Goal: Transaction & Acquisition: Purchase product/service

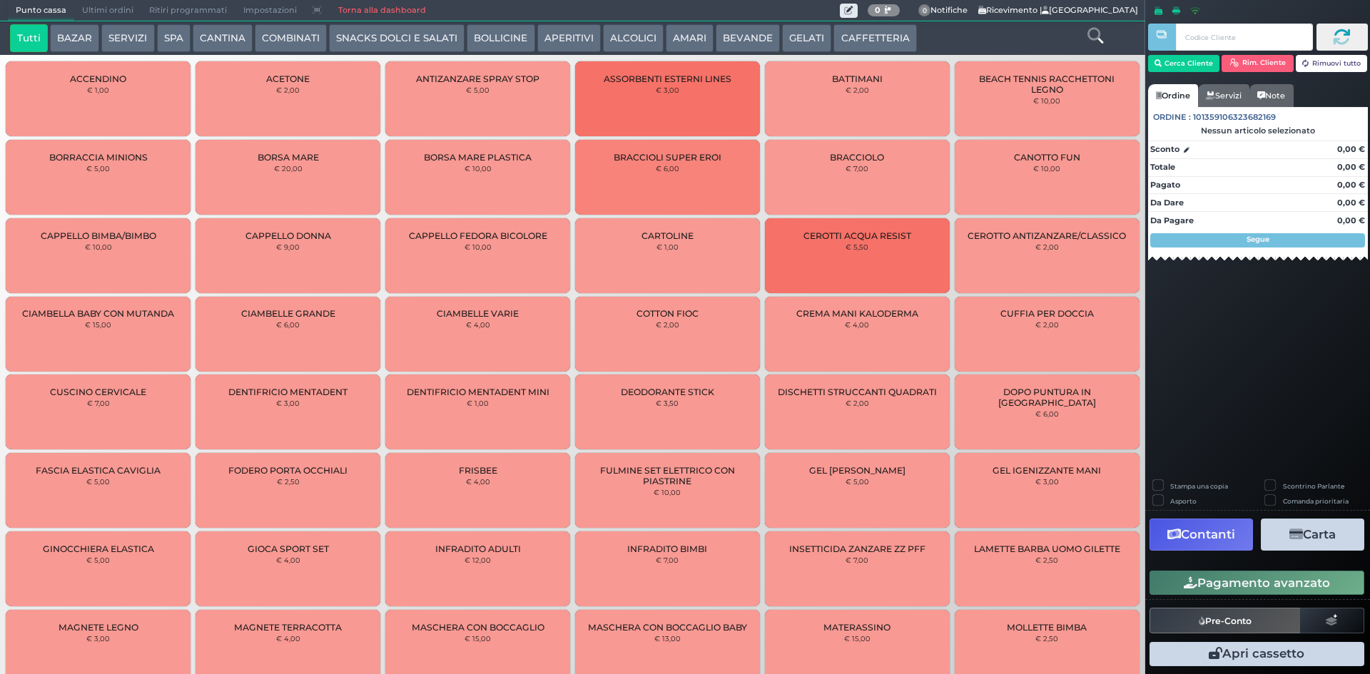
click at [794, 36] on button "GELATI" at bounding box center [806, 38] width 49 height 29
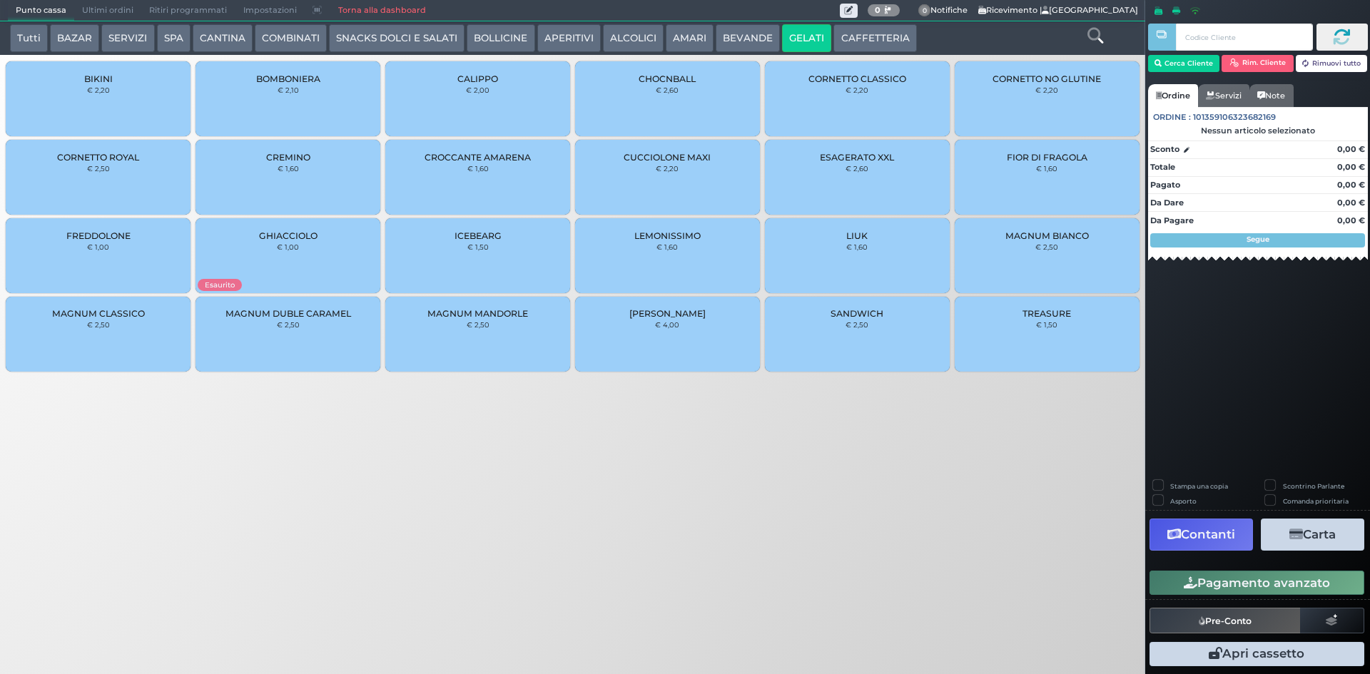
click at [123, 309] on span "MAGNUM CLASSICO" at bounding box center [98, 313] width 93 height 11
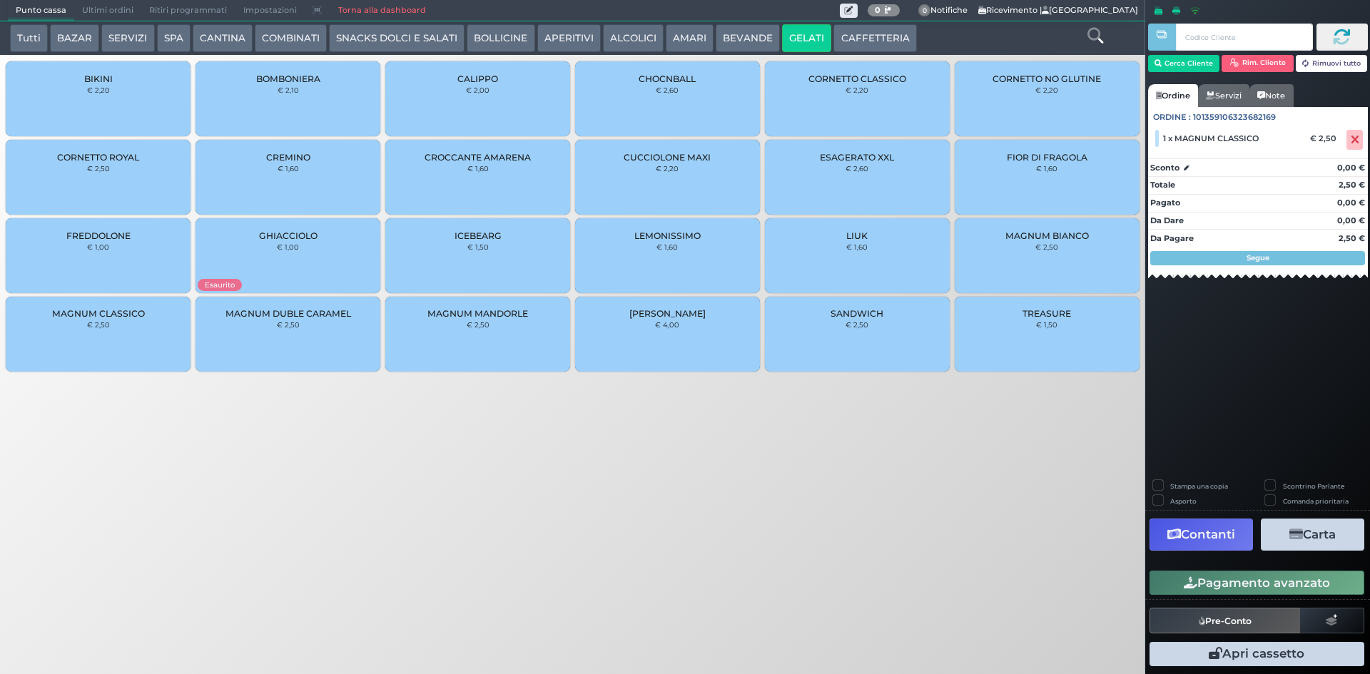
click at [1234, 585] on button "Pagamento avanzato" at bounding box center [1256, 583] width 215 height 24
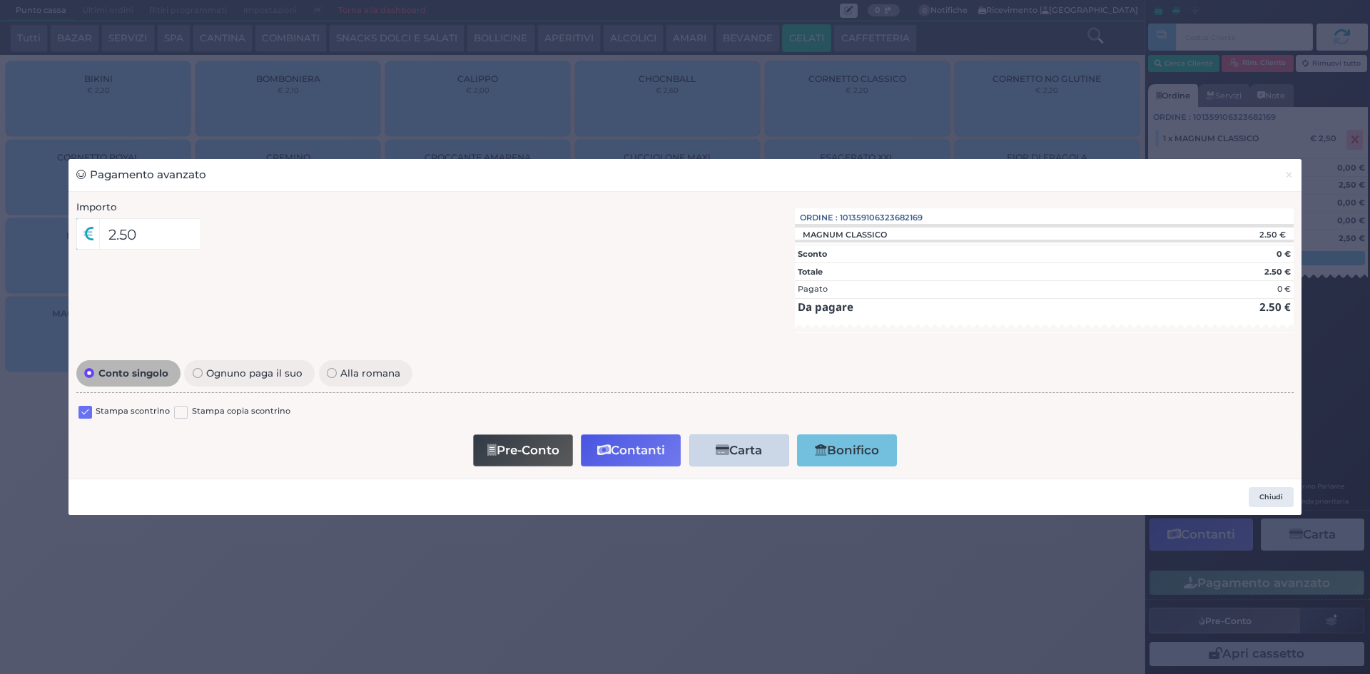
click at [82, 411] on label at bounding box center [85, 413] width 14 height 14
click at [0, 0] on input "checkbox" at bounding box center [0, 0] width 0 height 0
click at [633, 452] on button "Contanti" at bounding box center [631, 450] width 100 height 32
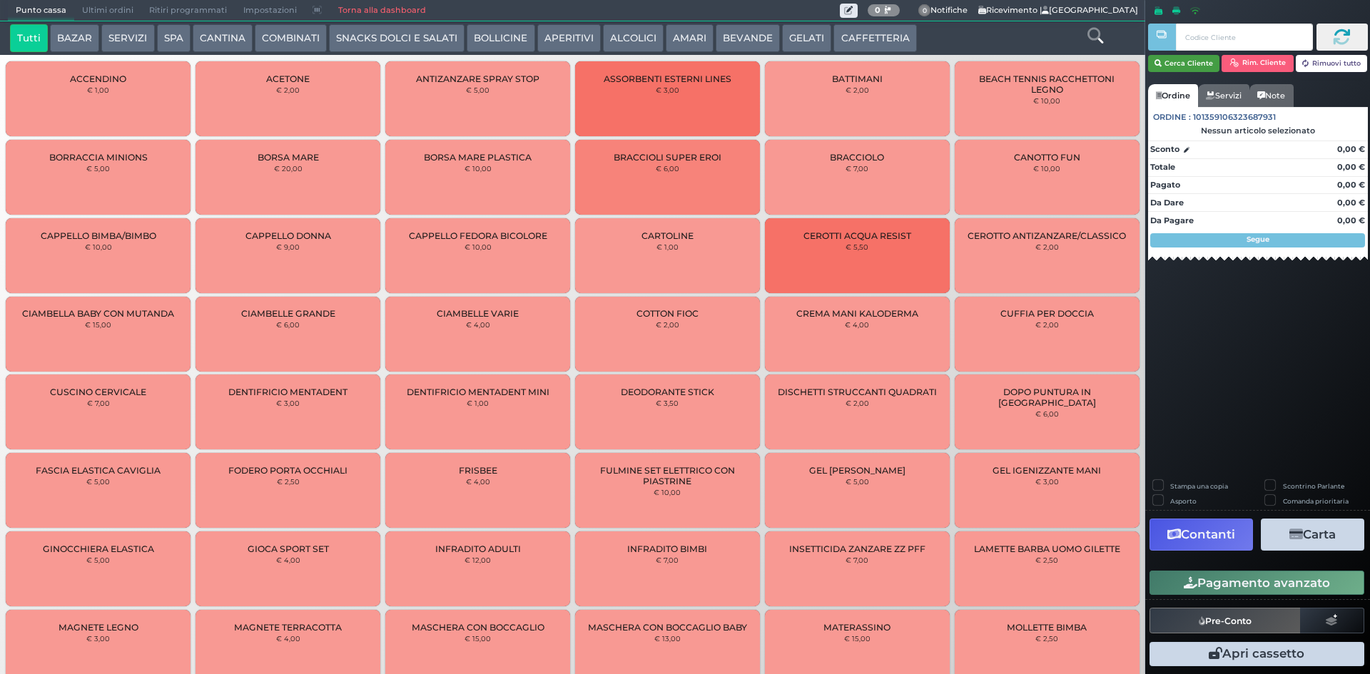
click at [1203, 60] on button "Cerca Cliente" at bounding box center [1184, 63] width 72 height 17
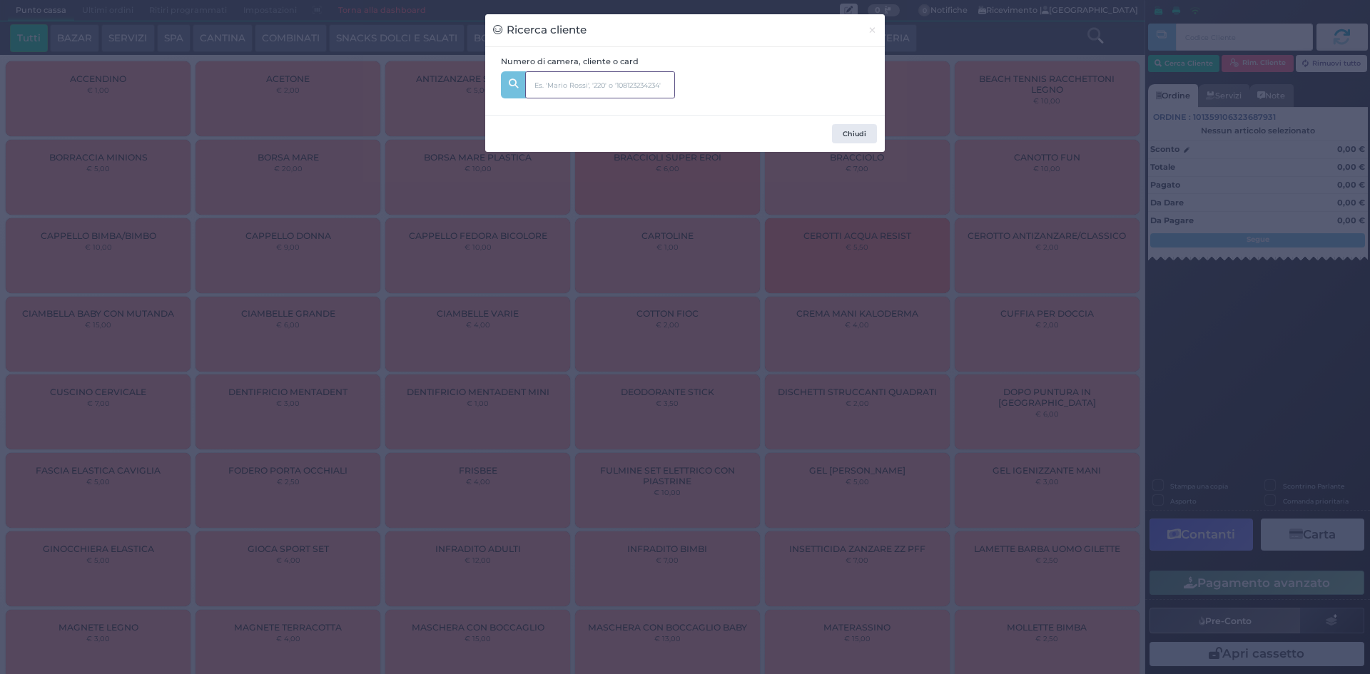
click at [574, 78] on input "text" at bounding box center [600, 84] width 150 height 27
type input "515"
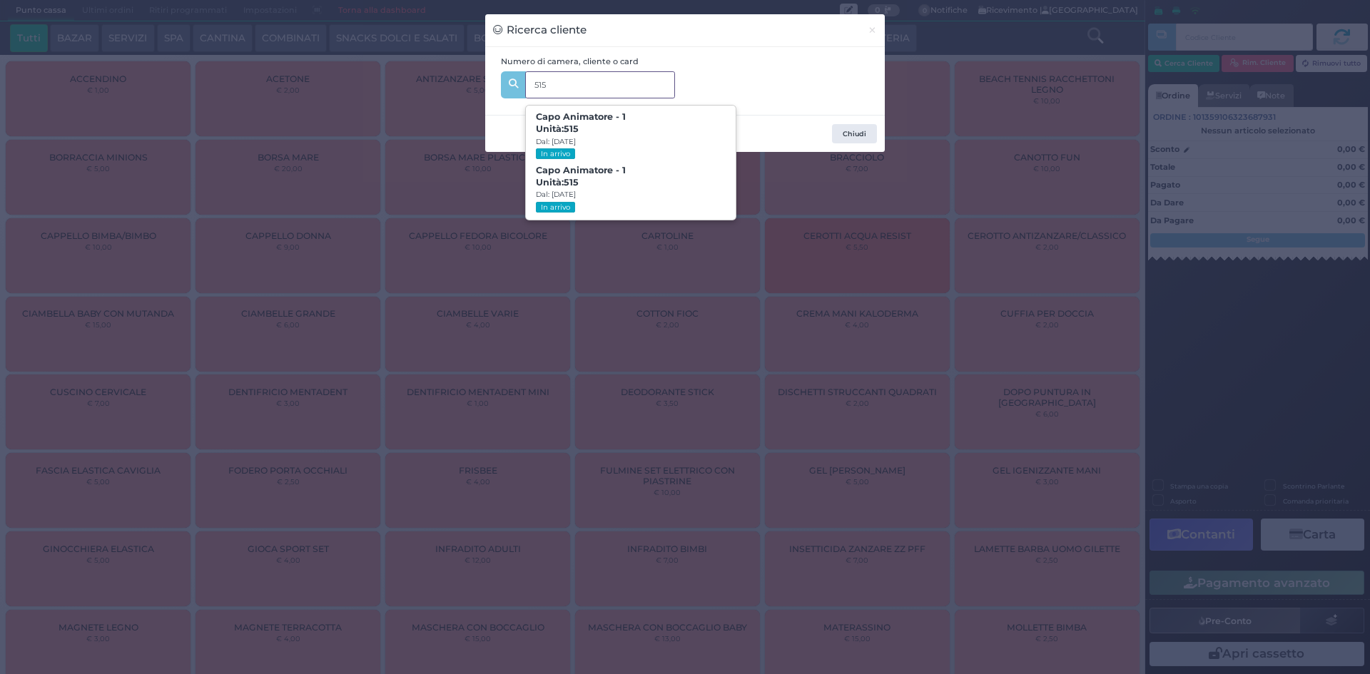
drag, startPoint x: 580, startPoint y: 83, endPoint x: 529, endPoint y: 83, distance: 51.4
click at [529, 83] on input "515" at bounding box center [600, 84] width 150 height 27
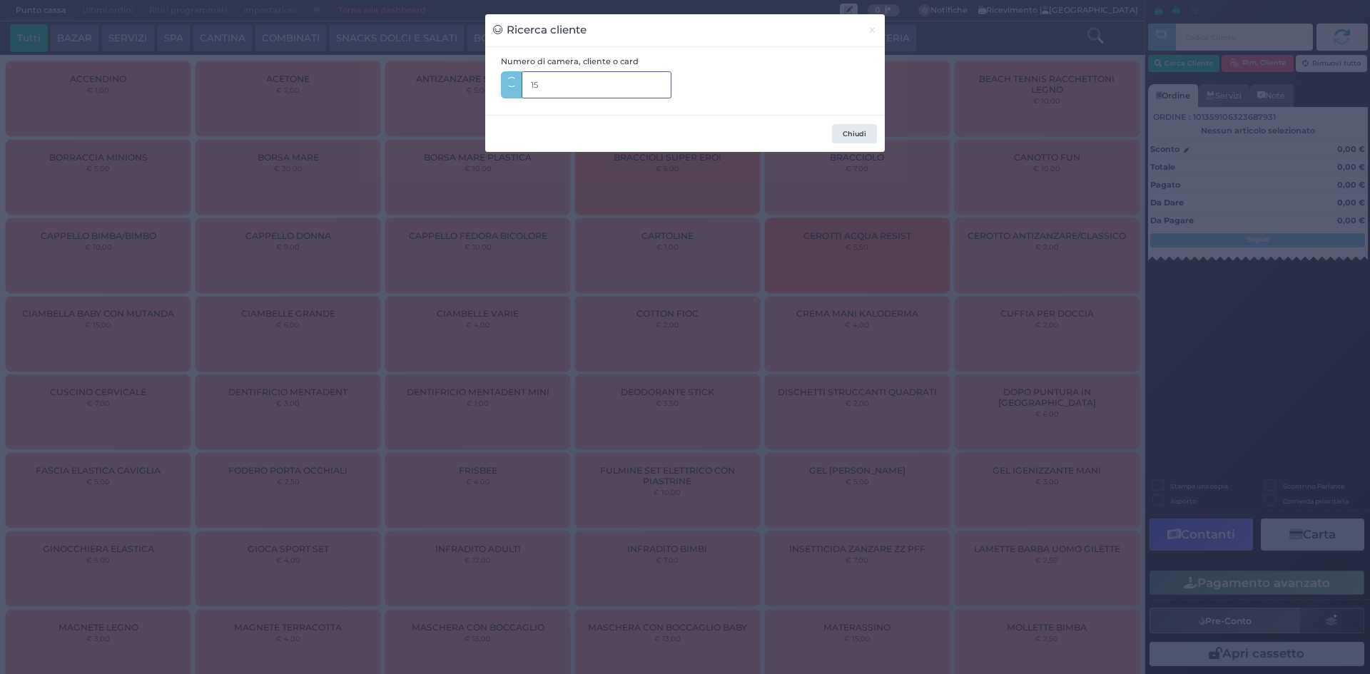
type input "151"
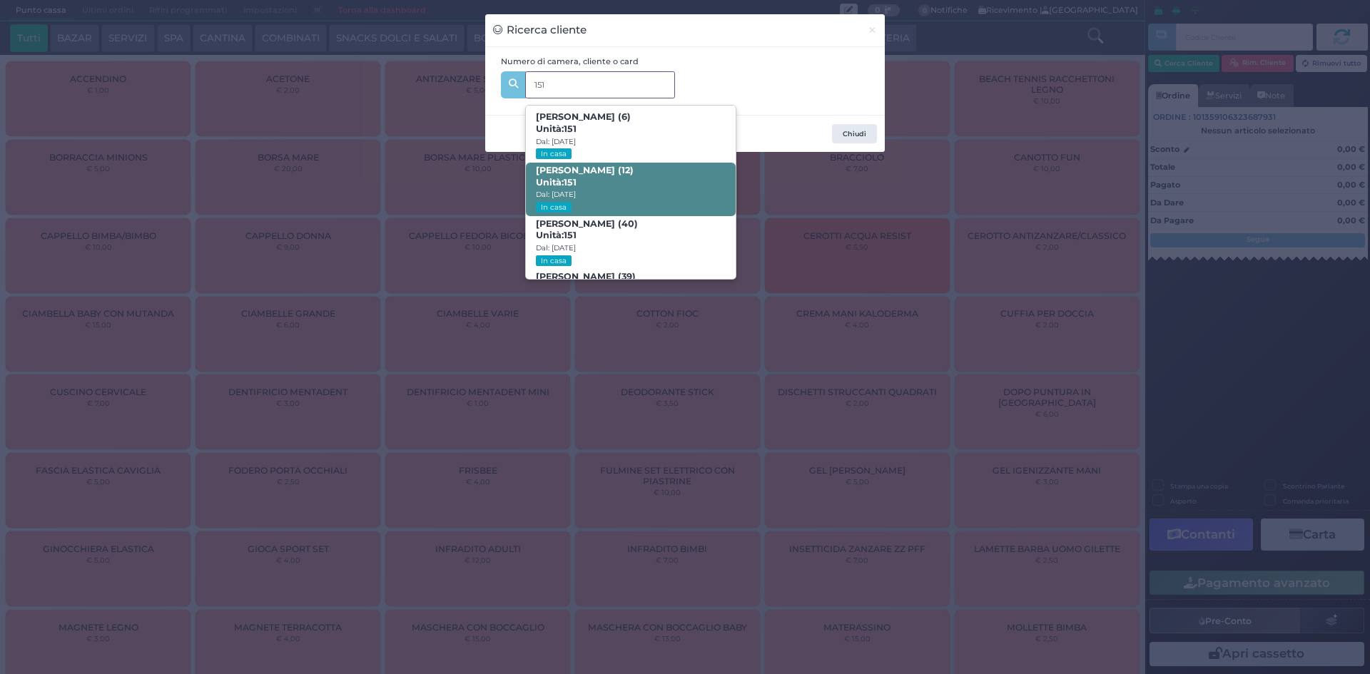
scroll to position [68, 0]
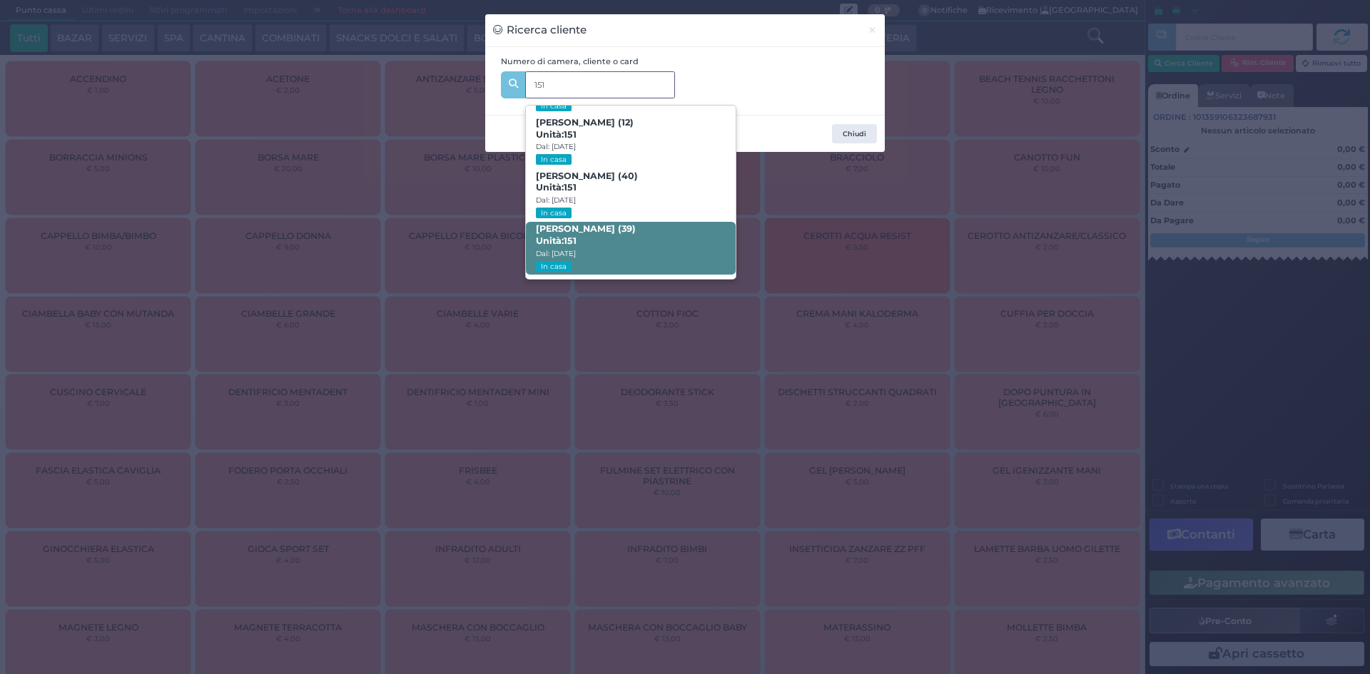
click at [603, 240] on span "Serghei Bahau (39) Unità: 151 Dal: 23/08/2025 In casa" at bounding box center [630, 249] width 209 height 54
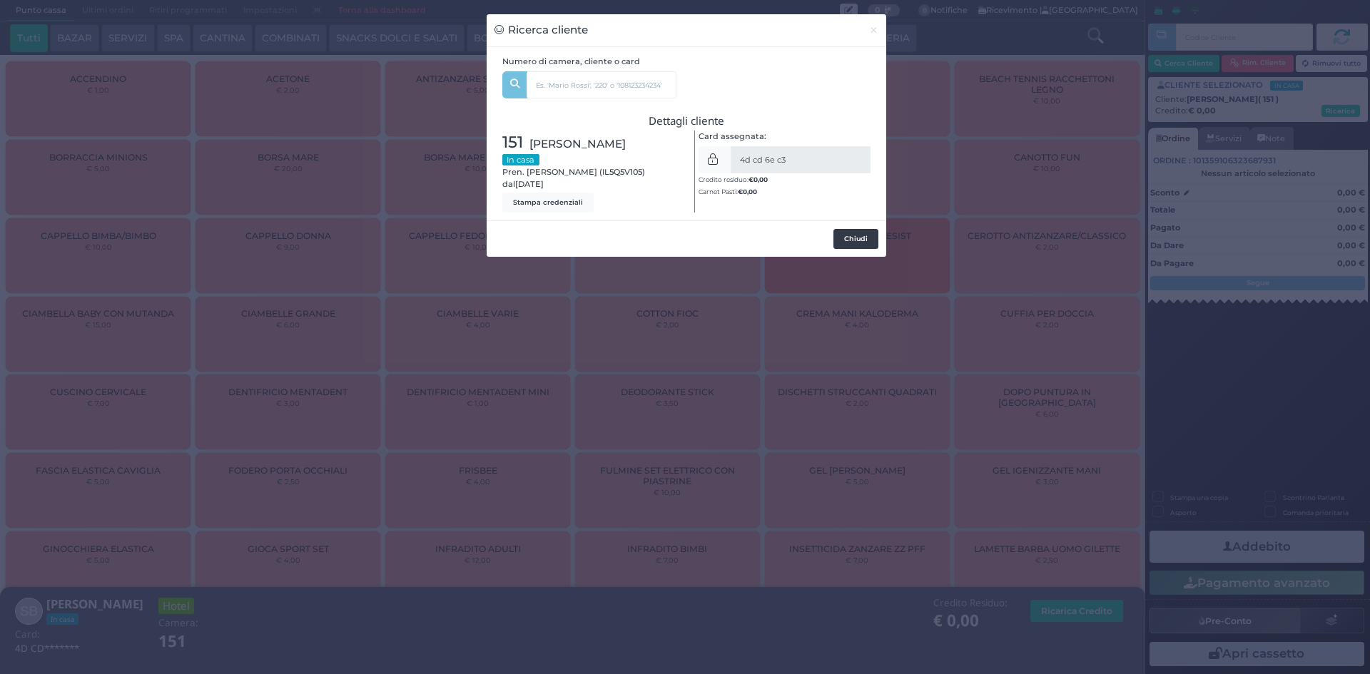
click at [845, 241] on button "Chiudi" at bounding box center [855, 239] width 45 height 20
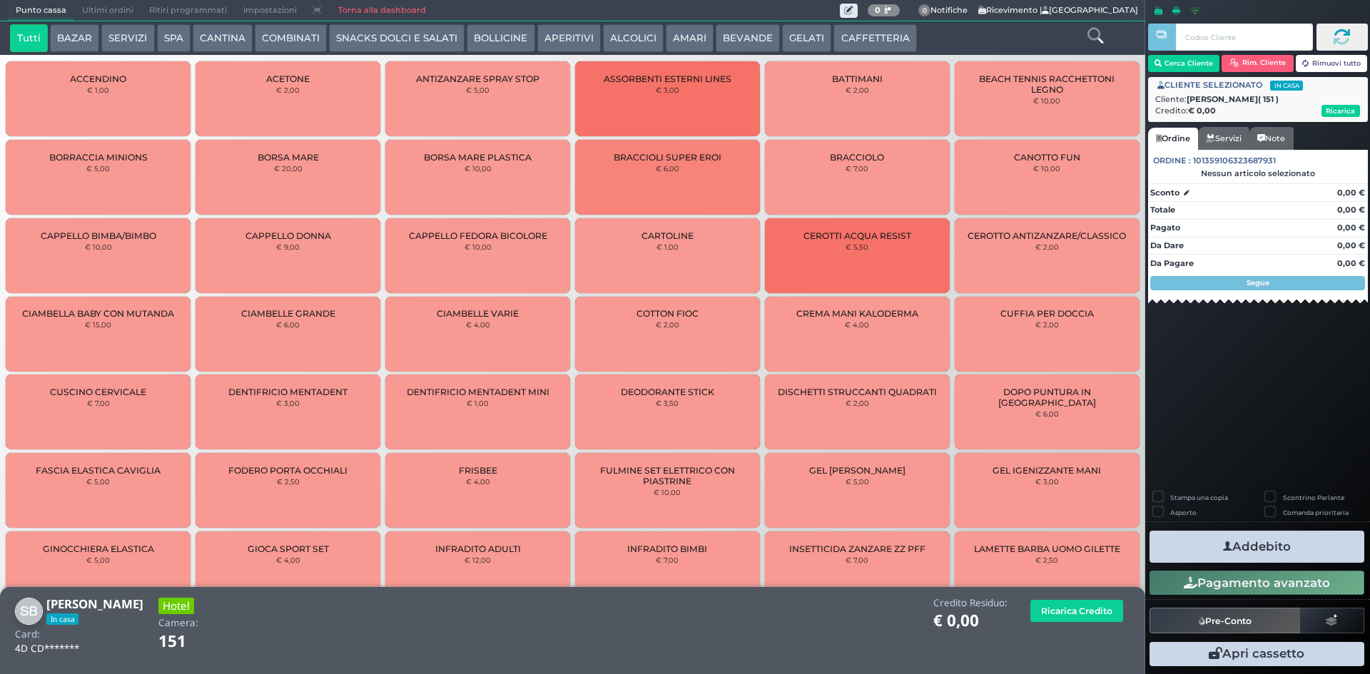
click at [274, 42] on button "COMBINATI" at bounding box center [291, 38] width 72 height 29
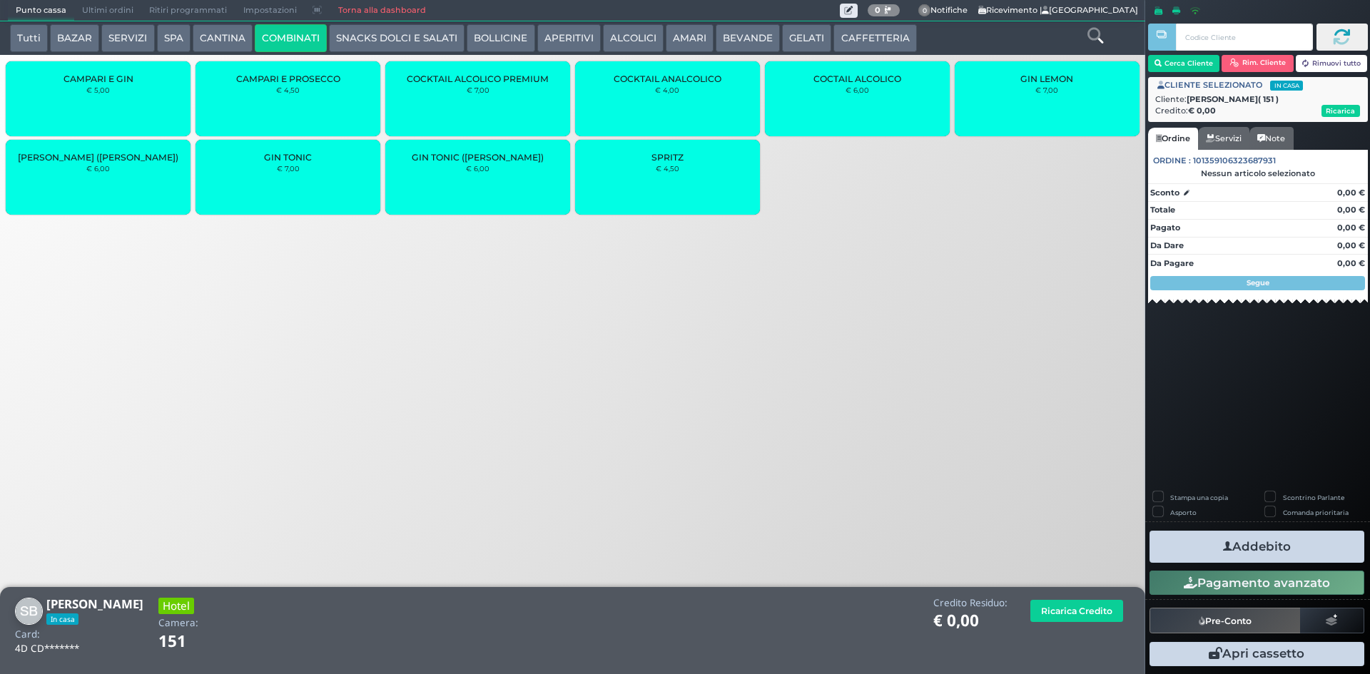
drag, startPoint x: 875, startPoint y: 88, endPoint x: 835, endPoint y: 99, distance: 40.7
click at [874, 88] on div "COCTAIL ALCOLICO € 6,00" at bounding box center [857, 98] width 185 height 75
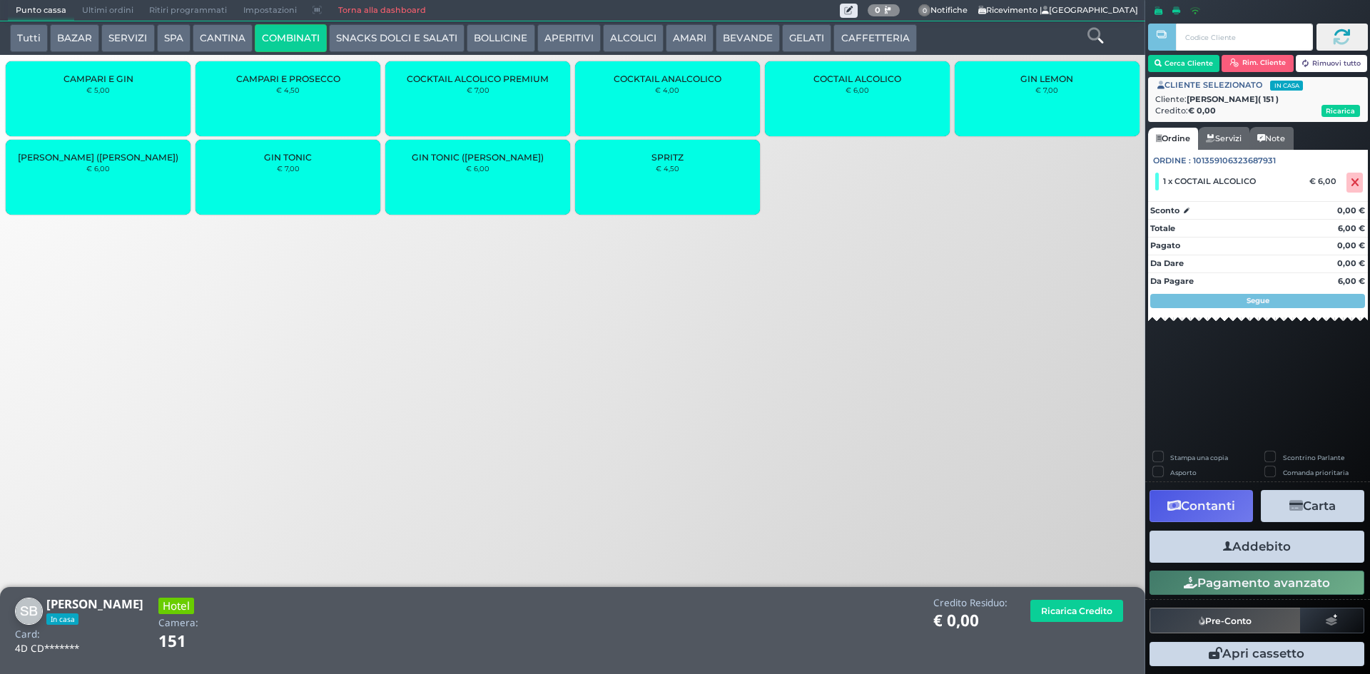
click at [1246, 554] on button "Addebito" at bounding box center [1256, 547] width 215 height 32
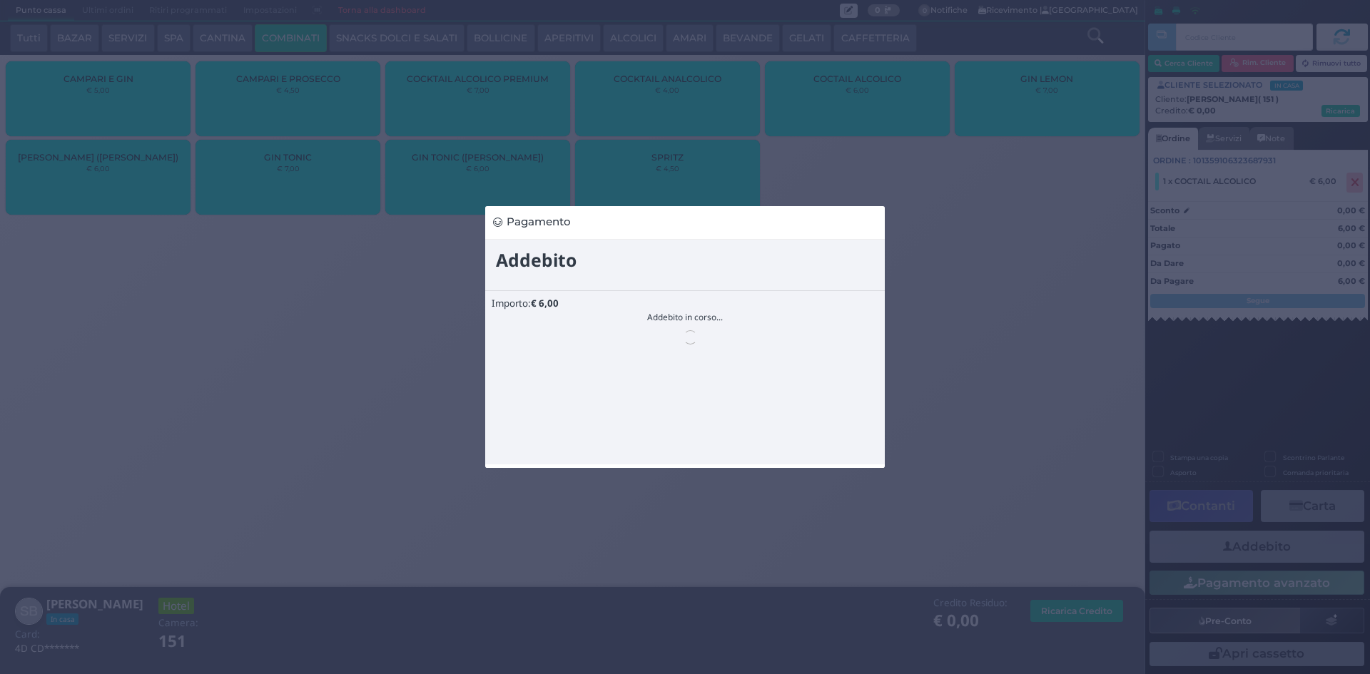
scroll to position [0, 0]
